Goal: Task Accomplishment & Management: Complete application form

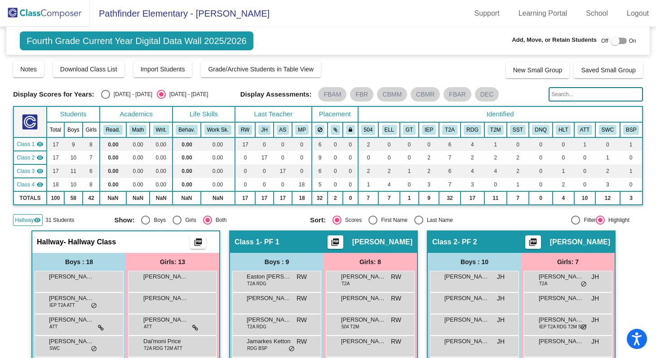
click at [44, 16] on img at bounding box center [45, 13] width 90 height 27
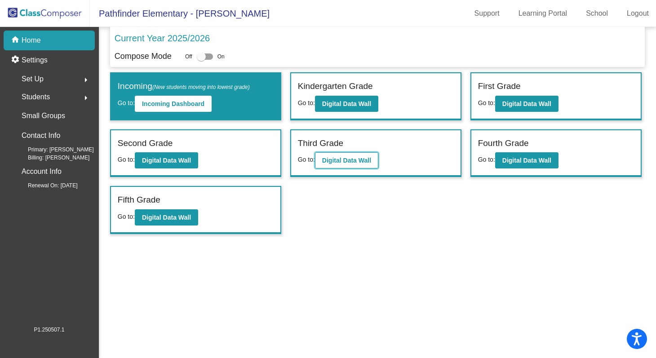
click at [359, 161] on b "Digital Data Wall" at bounding box center [346, 160] width 49 height 7
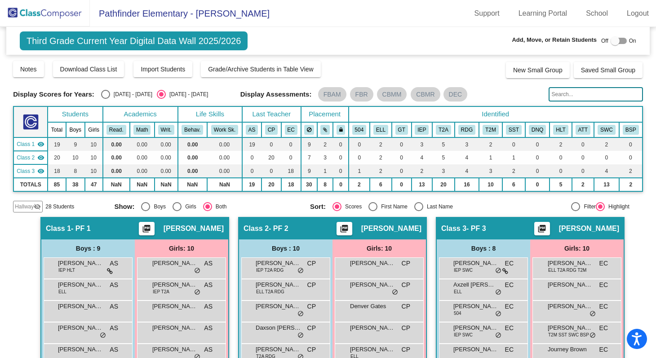
click at [610, 40] on div at bounding box center [614, 40] width 9 height 9
checkbox input "true"
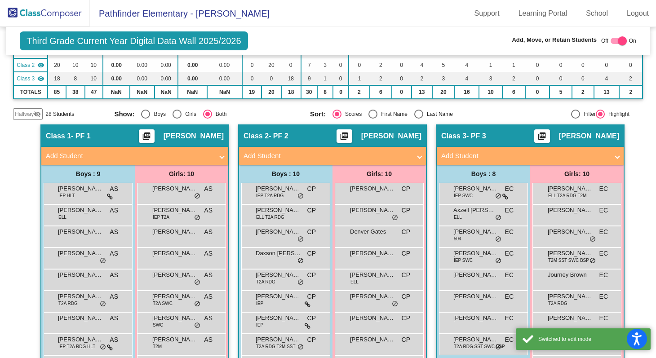
scroll to position [147, 0]
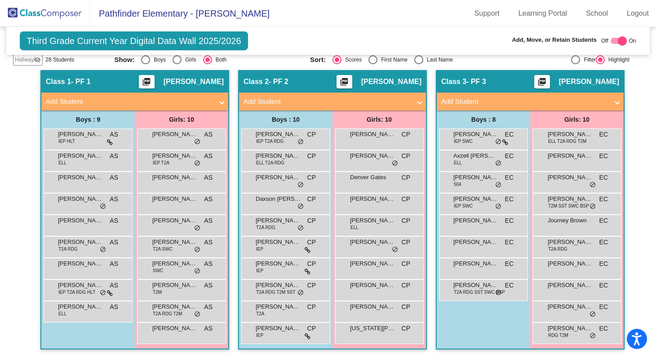
click at [517, 98] on mat-panel-title "Add Student" at bounding box center [524, 102] width 167 height 10
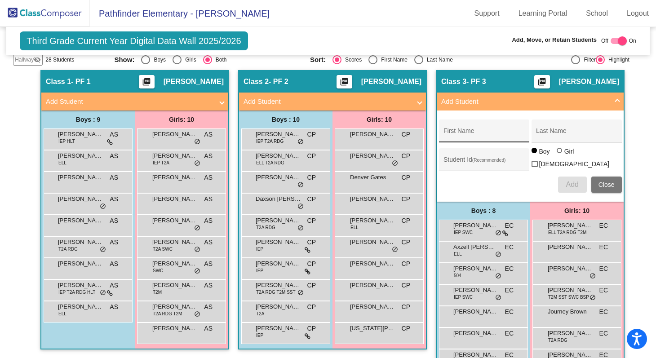
click at [475, 131] on input "First Name" at bounding box center [483, 134] width 81 height 7
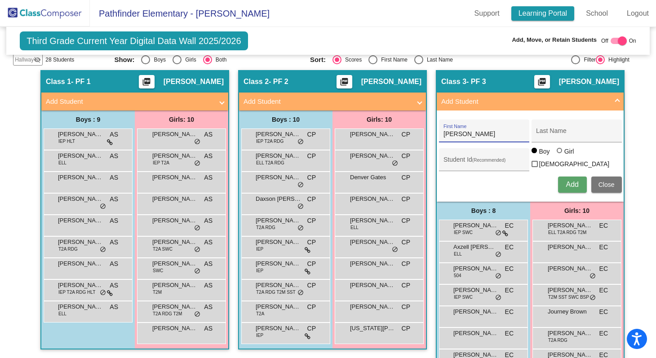
type input "[PERSON_NAME]"
click at [548, 134] on input "Last Name" at bounding box center [576, 134] width 81 height 7
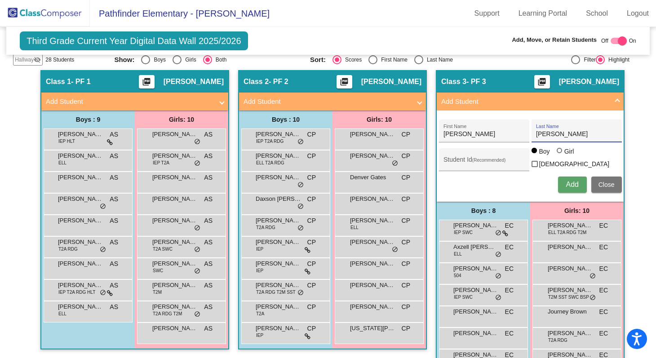
type input "[PERSON_NAME]"
paste input "7274355783"
type input "7274355783"
click at [569, 184] on span "Add" at bounding box center [572, 185] width 13 height 8
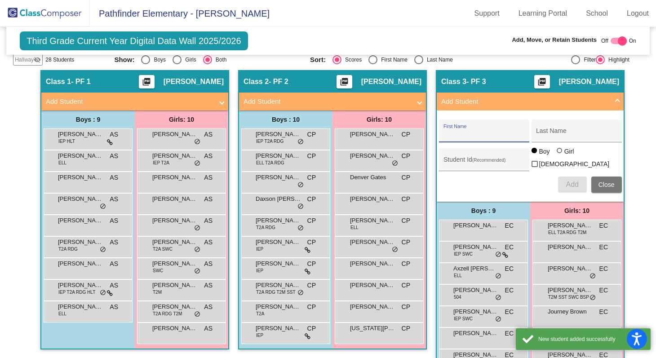
click at [623, 181] on div "Hallway - Hallway Class picture_as_pdf Add Student First Name Last Name Student…" at bounding box center [328, 260] width 630 height 380
click at [606, 185] on span "Close" at bounding box center [606, 184] width 16 height 7
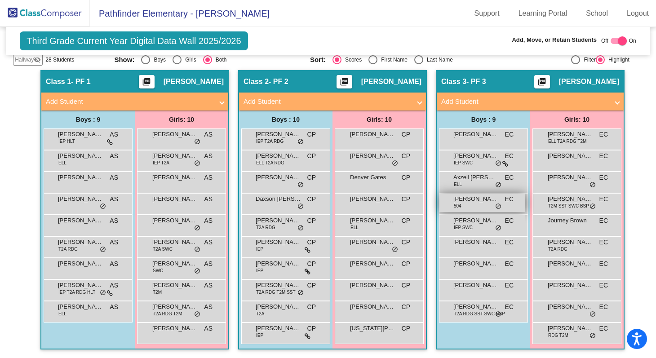
scroll to position [0, 0]
click at [57, 12] on img at bounding box center [45, 13] width 90 height 27
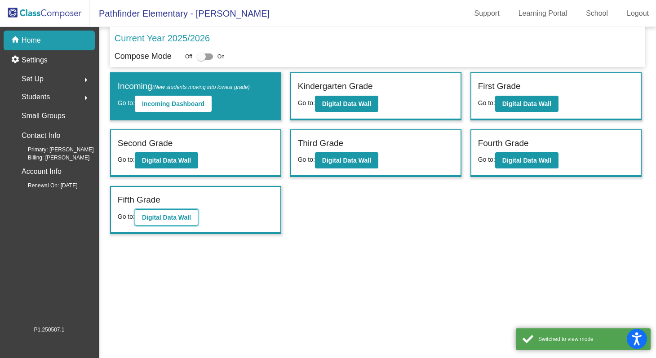
click at [183, 221] on button "Digital Data Wall" at bounding box center [166, 217] width 63 height 16
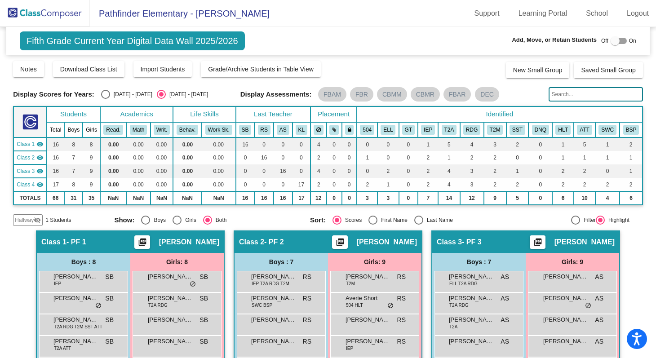
click at [610, 43] on div at bounding box center [614, 40] width 9 height 9
checkbox input "true"
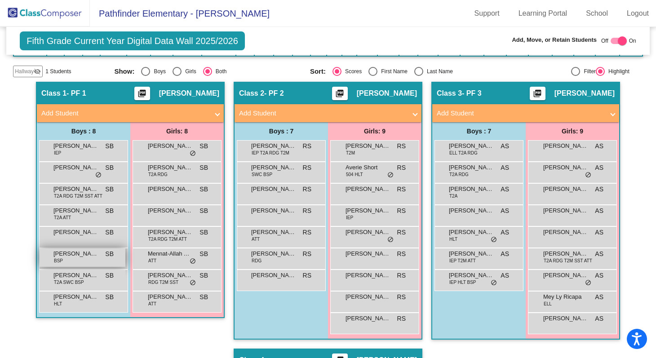
scroll to position [104, 0]
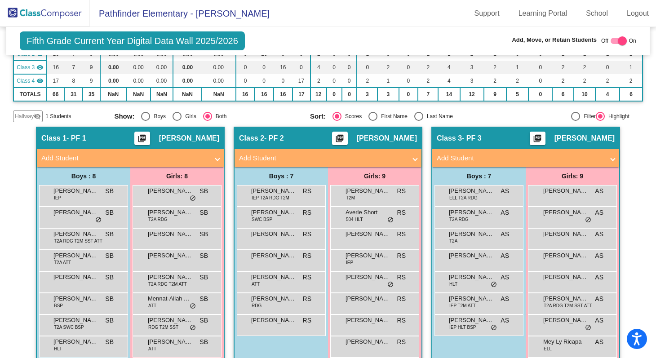
click at [216, 159] on span at bounding box center [218, 158] width 4 height 10
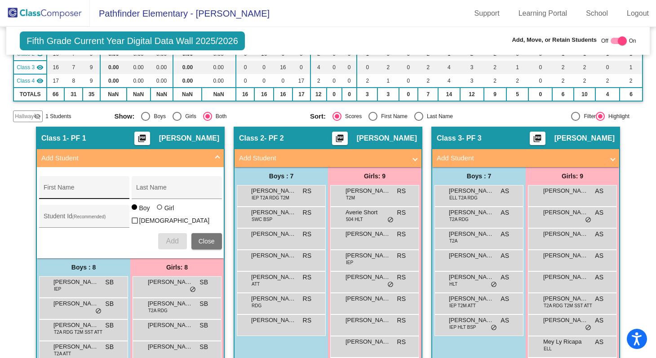
click at [94, 192] on input "First Name" at bounding box center [84, 190] width 81 height 7
paste input "Salma"
type input "Salma"
click at [184, 190] on input "Last Name" at bounding box center [176, 190] width 81 height 7
type input "Hurre"
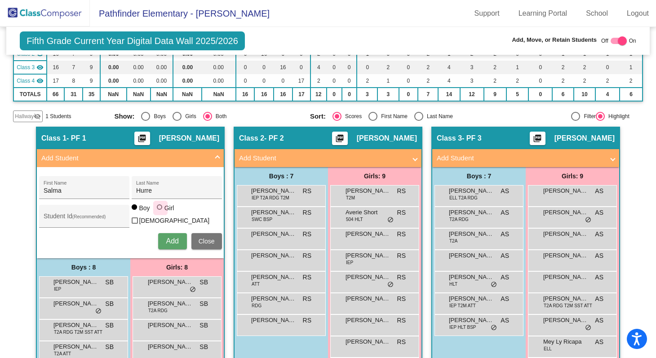
click at [157, 210] on div at bounding box center [159, 206] width 5 height 5
click at [160, 212] on input "Girl" at bounding box center [160, 212] width 0 height 0
radio input "true"
click at [175, 238] on span "Add" at bounding box center [172, 241] width 13 height 8
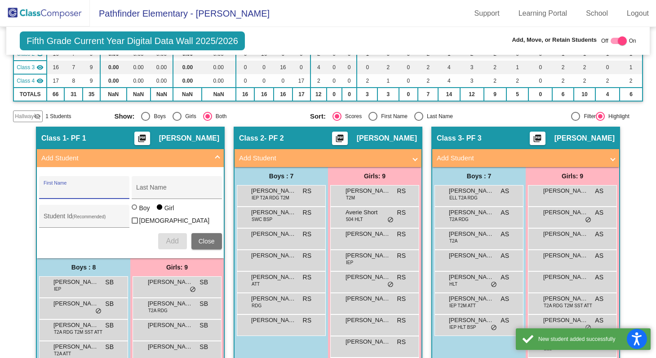
click at [207, 239] on span "Close" at bounding box center [207, 241] width 16 height 7
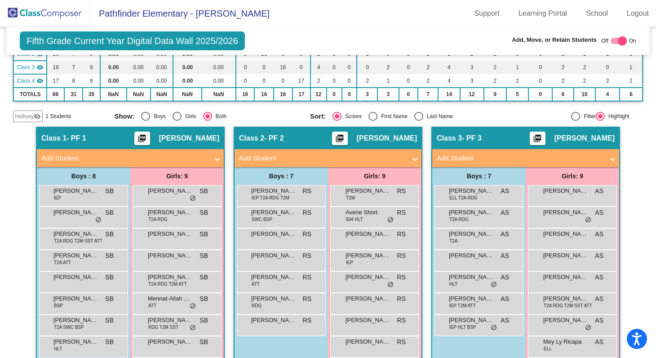
click at [71, 18] on img at bounding box center [45, 13] width 90 height 27
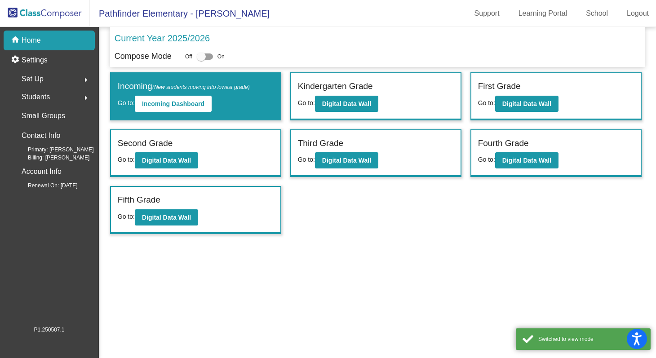
click at [51, 12] on img at bounding box center [45, 13] width 90 height 27
click at [353, 164] on b "Digital Data Wall" at bounding box center [346, 160] width 49 height 7
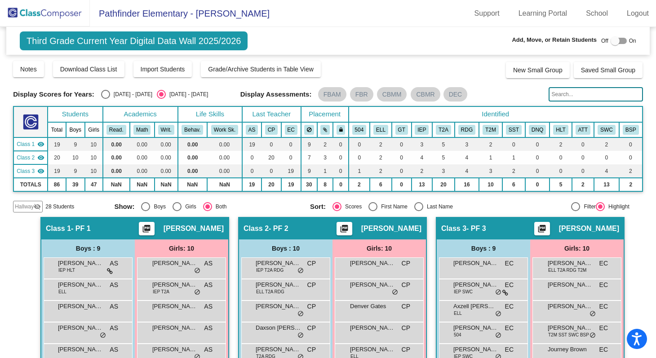
click at [613, 42] on div at bounding box center [614, 40] width 9 height 9
checkbox input "true"
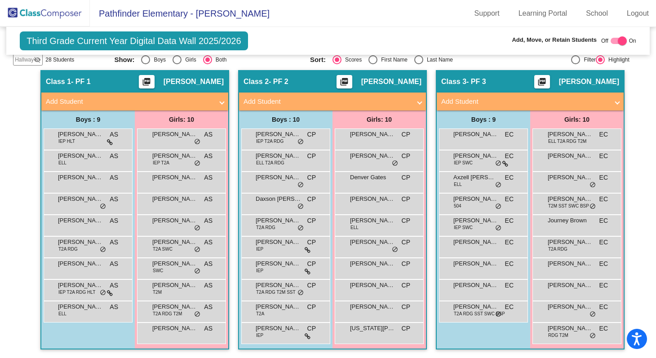
click at [220, 105] on span at bounding box center [222, 102] width 4 height 10
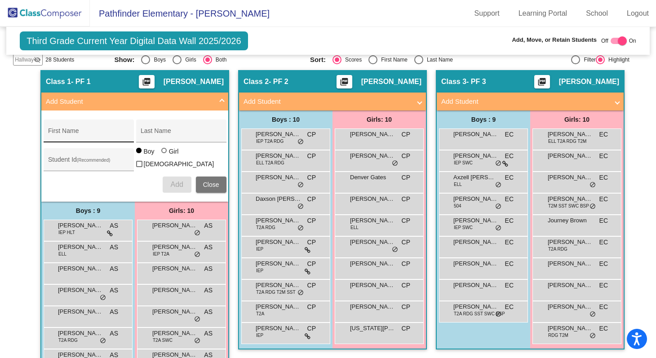
click at [98, 131] on input "First Name" at bounding box center [88, 134] width 81 height 7
type input "Lincoln"
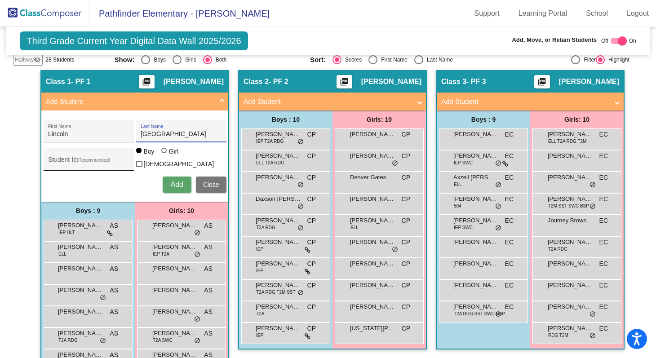
type input "[GEOGRAPHIC_DATA]"
click at [66, 159] on input "Student Id (Recommended)" at bounding box center [88, 162] width 81 height 7
paste input "7569611691"
type input "7569611691"
click at [177, 183] on span "Add" at bounding box center [176, 185] width 13 height 8
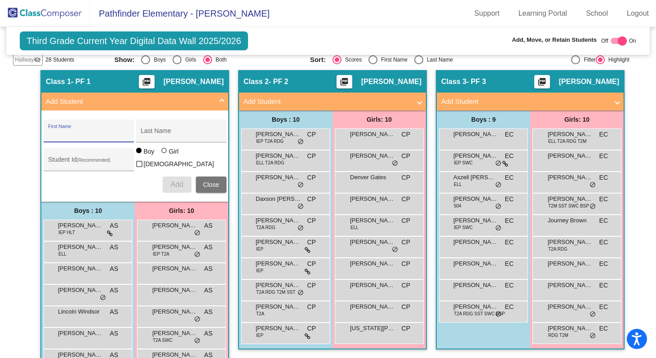
click at [66, 11] on img at bounding box center [45, 13] width 90 height 27
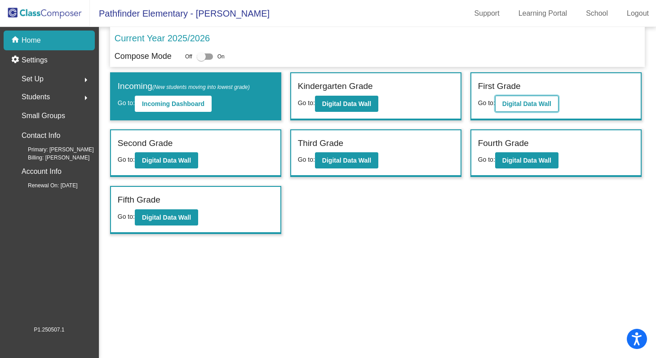
click at [534, 106] on b "Digital Data Wall" at bounding box center [526, 103] width 49 height 7
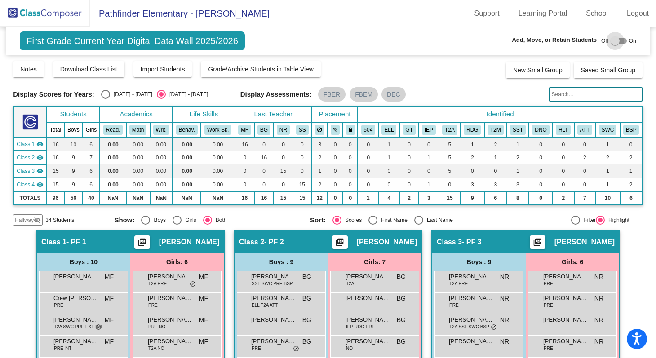
click at [612, 42] on div at bounding box center [614, 40] width 9 height 9
checkbox input "true"
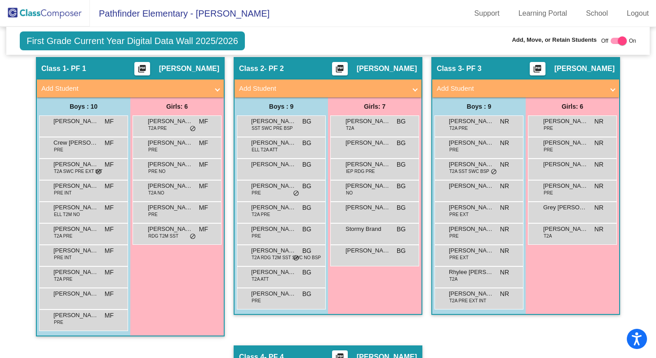
scroll to position [164, 0]
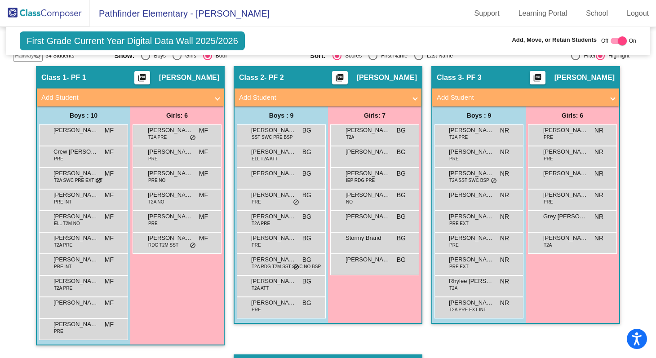
click at [590, 102] on mat-panel-title "Add Student" at bounding box center [520, 98] width 167 height 10
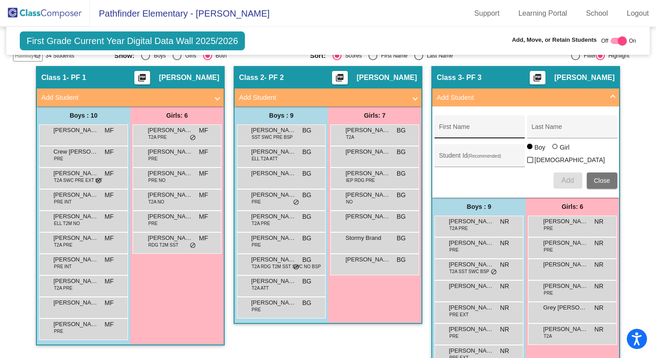
click at [442, 125] on div "First Name" at bounding box center [479, 129] width 81 height 18
type input "[PERSON_NAME]"
type input "[GEOGRAPHIC_DATA]"
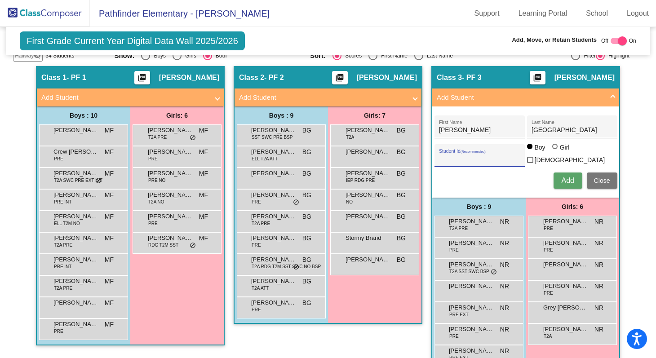
paste input "4146486149"
type input "4146486149"
click at [577, 178] on button "Add" at bounding box center [567, 180] width 29 height 16
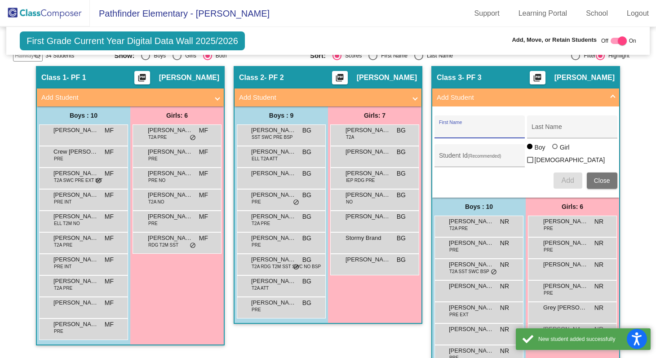
click at [607, 180] on button "Close" at bounding box center [602, 180] width 31 height 16
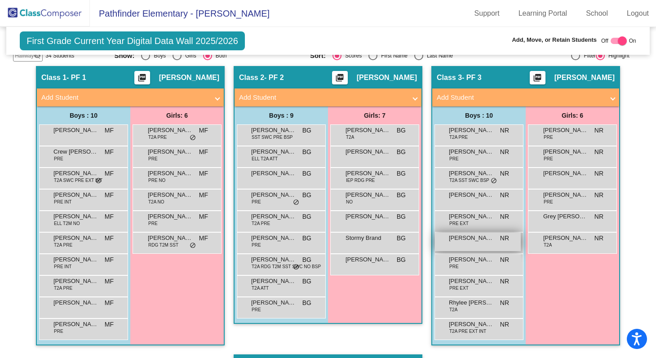
click at [473, 239] on span "[PERSON_NAME]" at bounding box center [471, 238] width 45 height 9
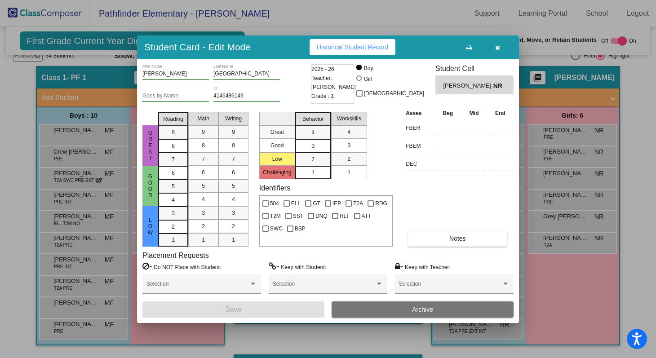
click at [494, 47] on button "button" at bounding box center [497, 47] width 29 height 16
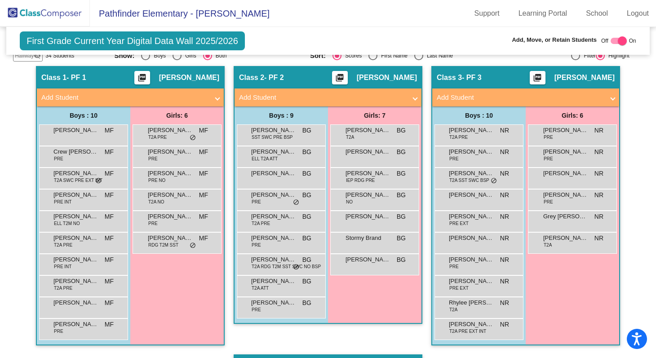
click at [44, 5] on img at bounding box center [45, 13] width 90 height 27
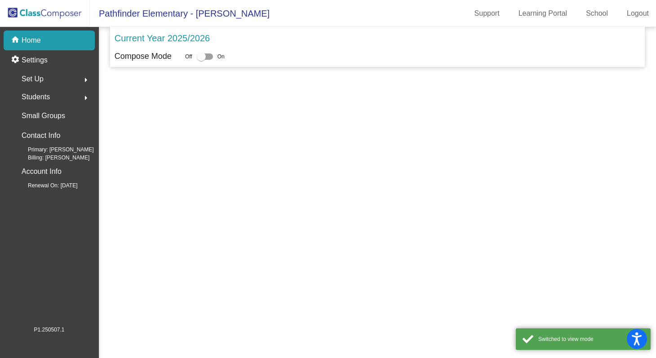
click at [44, 8] on img at bounding box center [45, 13] width 90 height 27
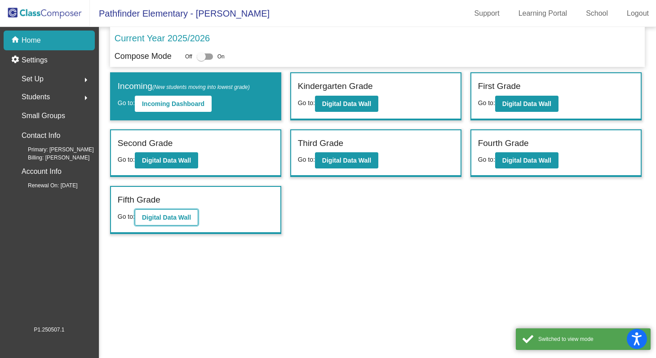
click at [184, 214] on b "Digital Data Wall" at bounding box center [166, 217] width 49 height 7
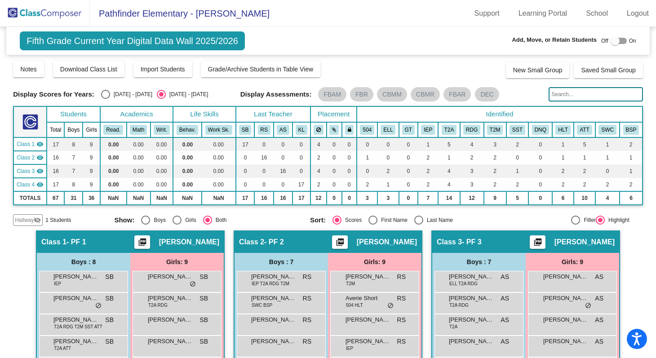
click at [31, 217] on span "Hallway" at bounding box center [24, 220] width 19 height 8
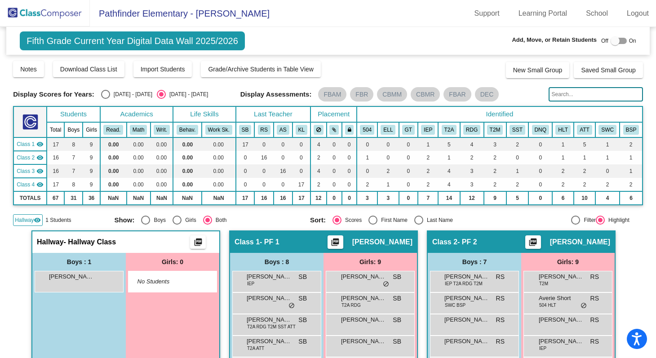
click at [610, 41] on div at bounding box center [614, 40] width 9 height 9
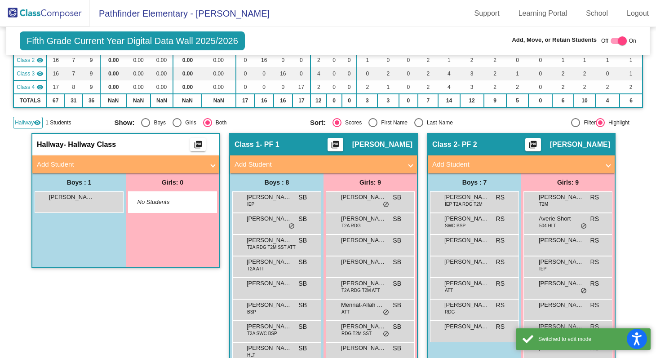
scroll to position [139, 0]
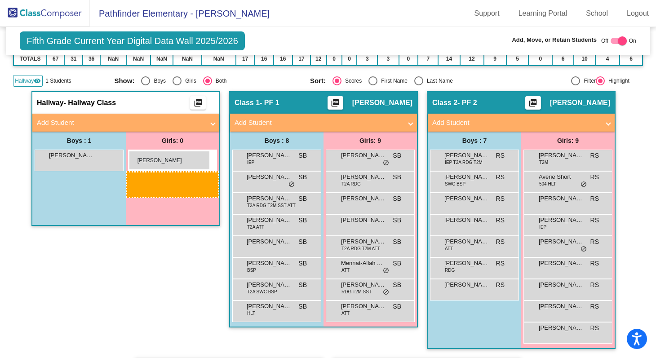
drag, startPoint x: 352, startPoint y: 314, endPoint x: 129, endPoint y: 151, distance: 275.8
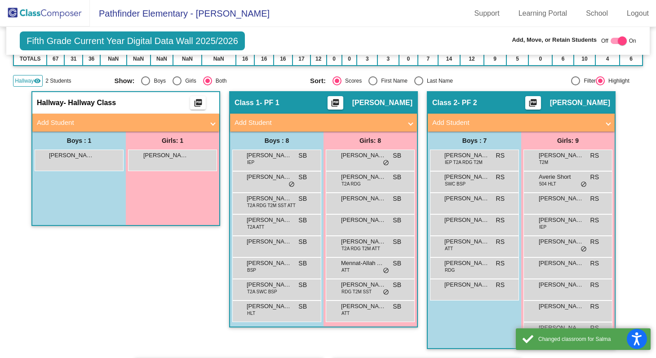
click at [618, 43] on div at bounding box center [622, 40] width 9 height 9
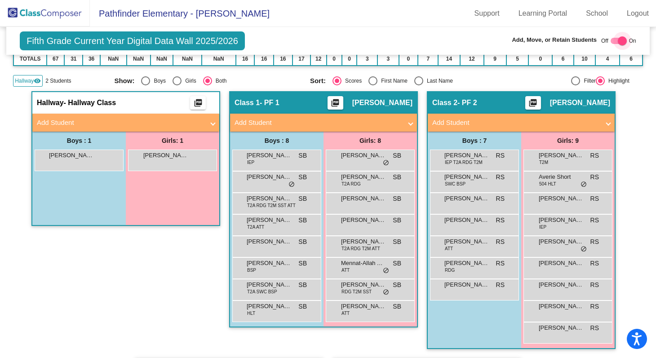
checkbox input "false"
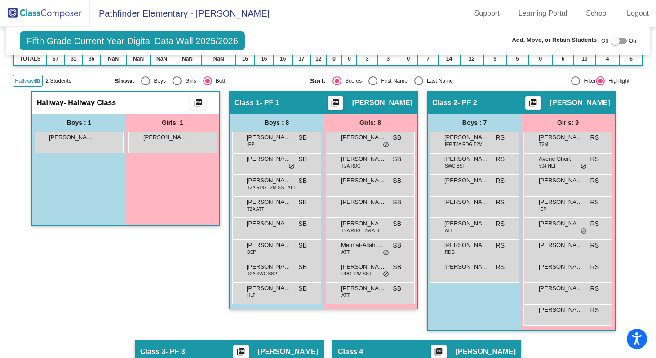
click at [73, 9] on img at bounding box center [45, 13] width 90 height 27
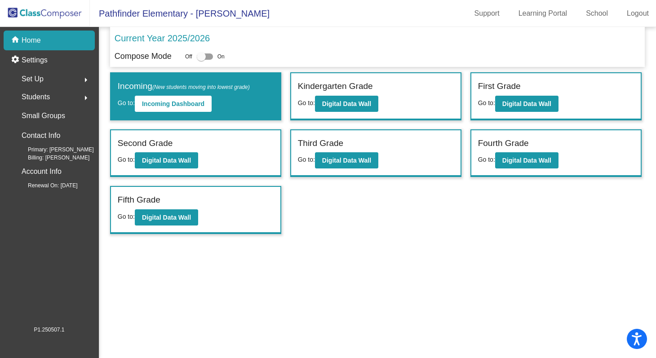
click at [65, 15] on img at bounding box center [45, 13] width 90 height 27
click at [522, 103] on b "Digital Data Wall" at bounding box center [526, 103] width 49 height 7
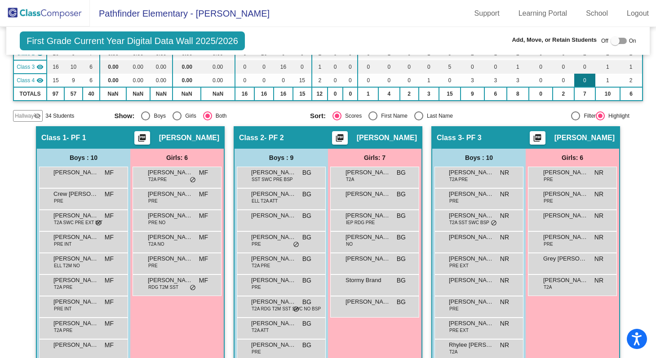
scroll to position [104, 0]
